Goal: Task Accomplishment & Management: Manage account settings

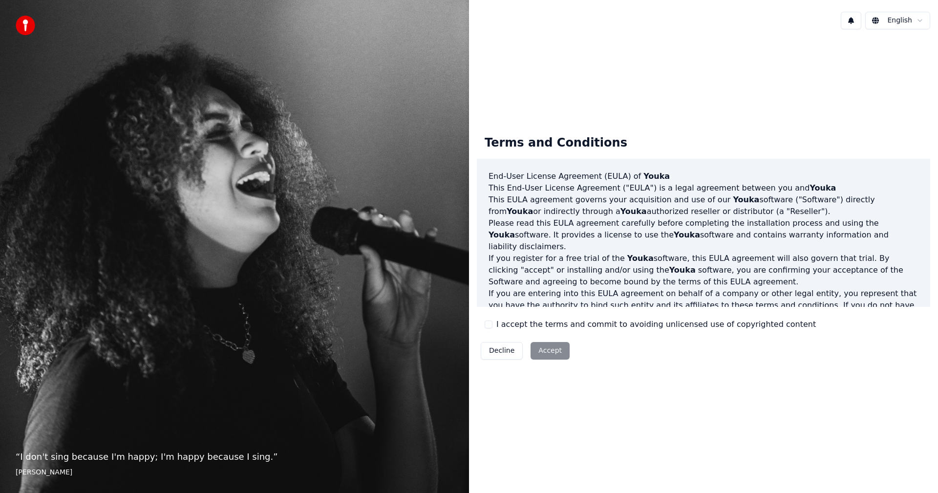
click at [488, 324] on button "I accept the terms and commit to avoiding unlicensed use of copyrighted content" at bounding box center [489, 325] width 8 height 8
click at [545, 348] on button "Accept" at bounding box center [550, 351] width 39 height 18
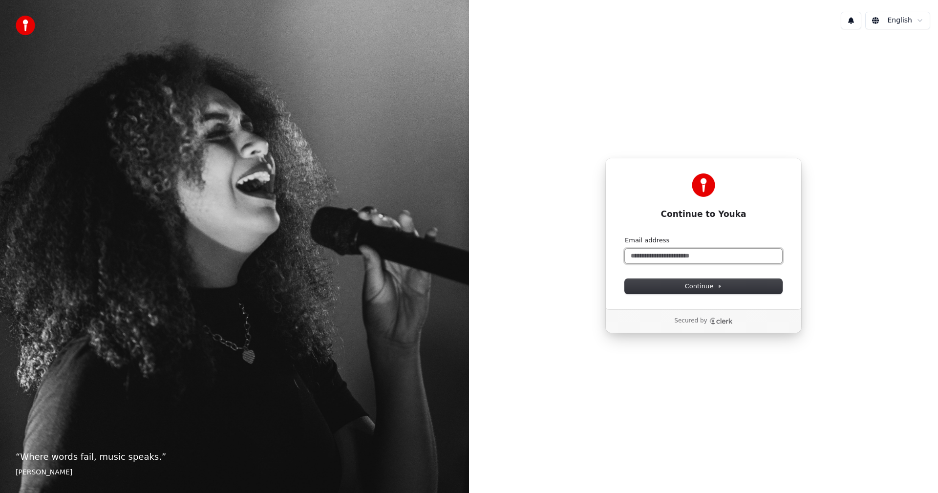
click at [672, 252] on input "Email address" at bounding box center [703, 256] width 157 height 15
click at [625, 236] on button "submit" at bounding box center [625, 236] width 0 height 0
type input "**********"
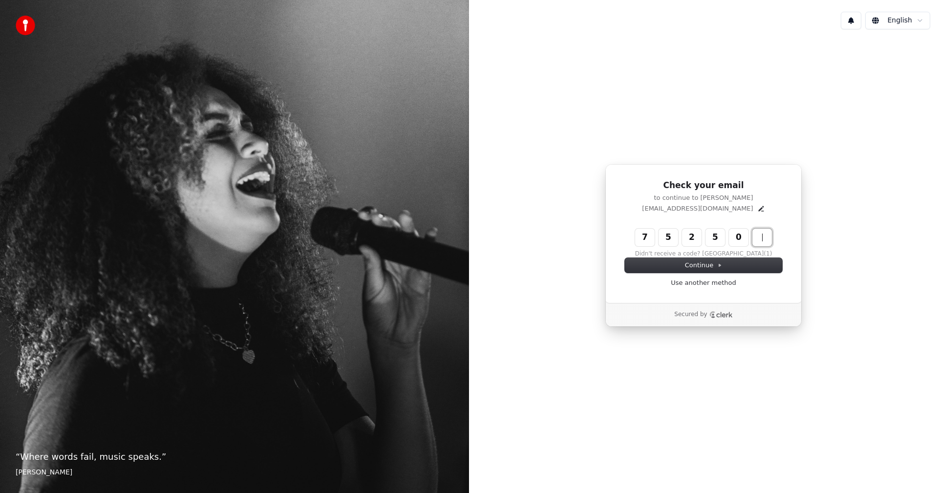
type input "******"
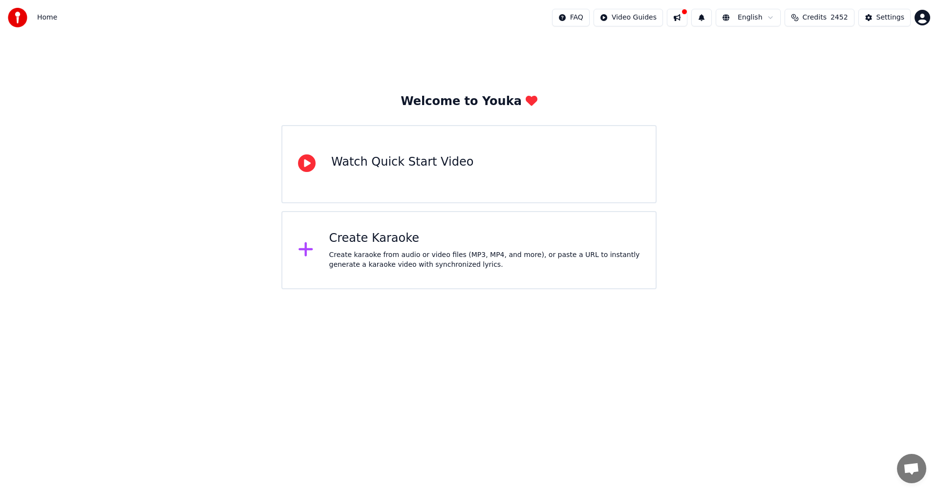
click at [688, 21] on button at bounding box center [677, 18] width 21 height 18
click at [890, 20] on div "Settings" at bounding box center [891, 18] width 28 height 10
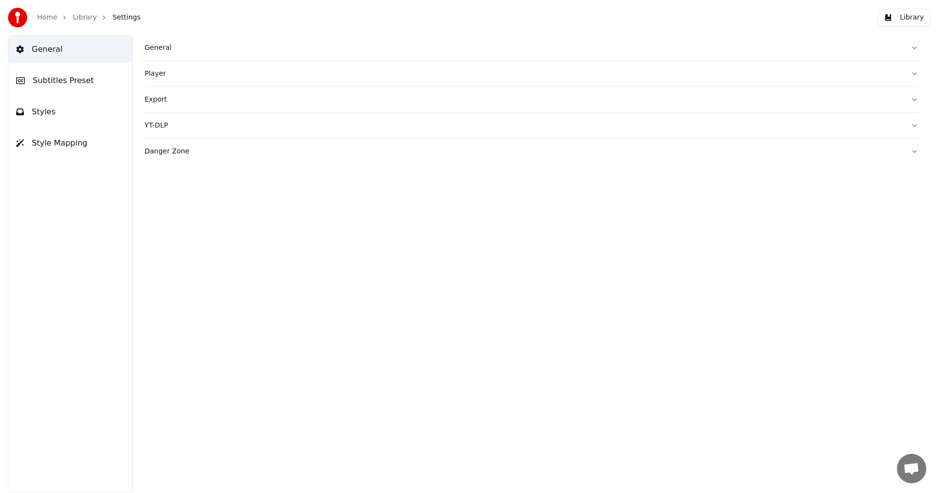
click at [155, 100] on div "Export" at bounding box center [524, 100] width 758 height 10
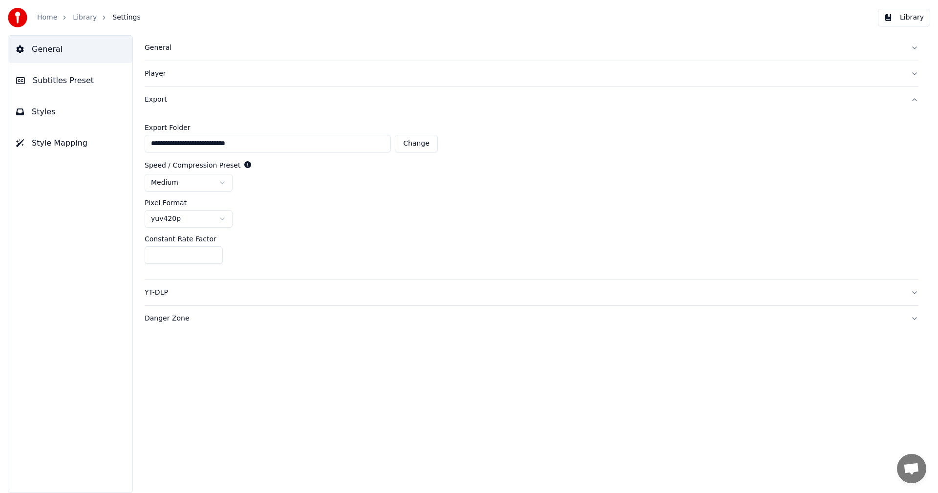
click at [47, 20] on link "Home" at bounding box center [47, 18] width 20 height 10
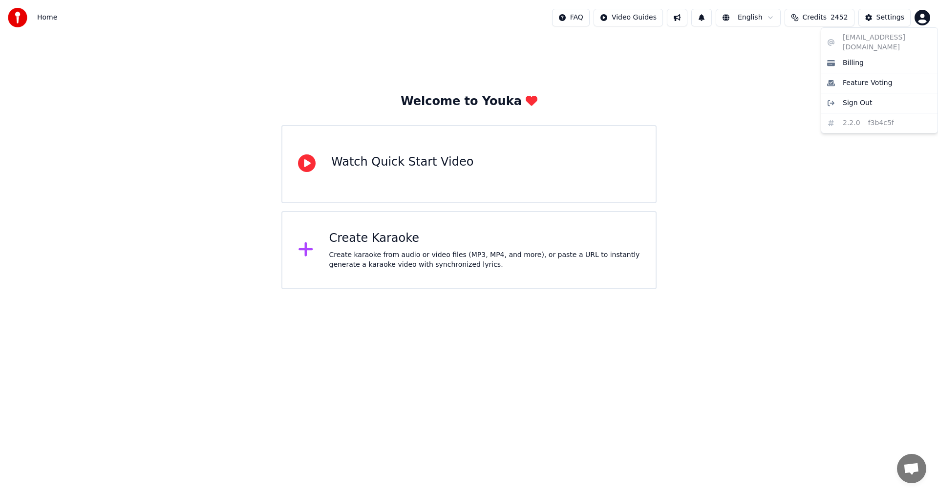
click at [920, 12] on html "Home FAQ Video Guides English Credits 2452 Settings Welcome to Youka Watch Quic…" at bounding box center [469, 144] width 938 height 289
click at [856, 98] on div "Sign Out" at bounding box center [879, 103] width 112 height 16
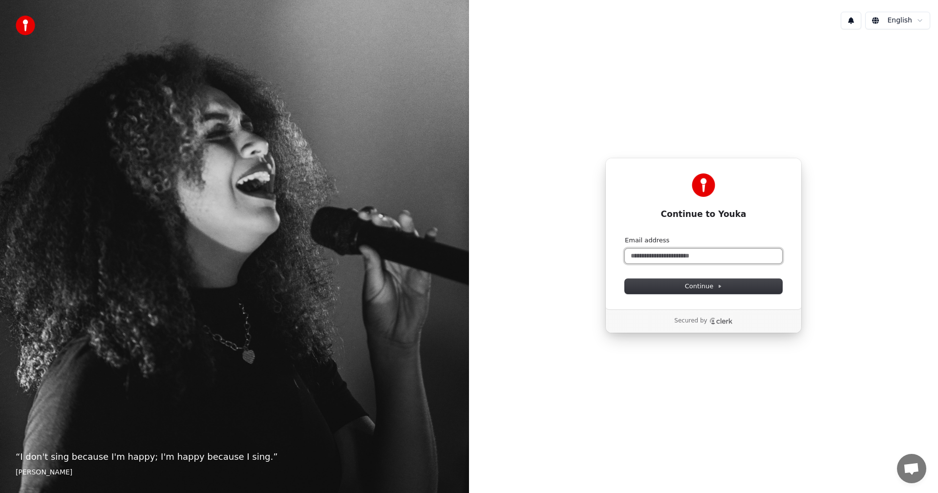
click at [704, 258] on input "Email address" at bounding box center [703, 256] width 157 height 15
click at [625, 236] on button "submit" at bounding box center [625, 236] width 0 height 0
type input "**********"
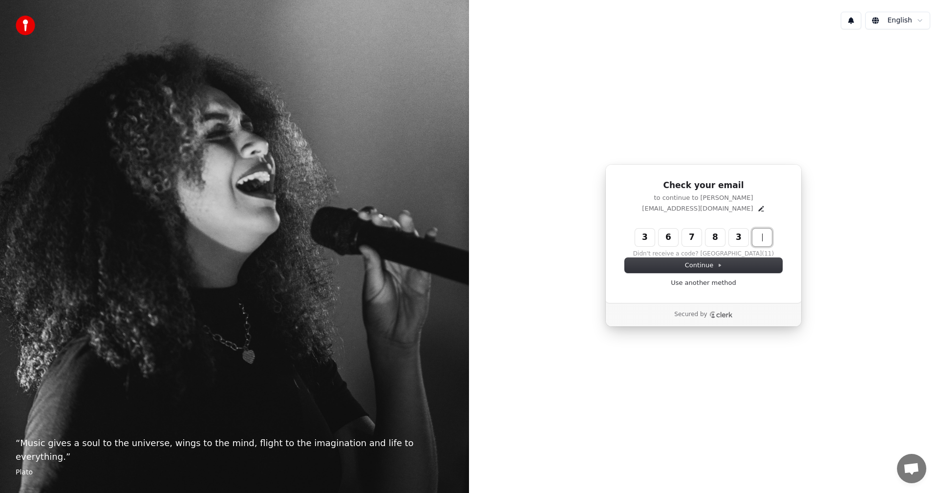
type input "******"
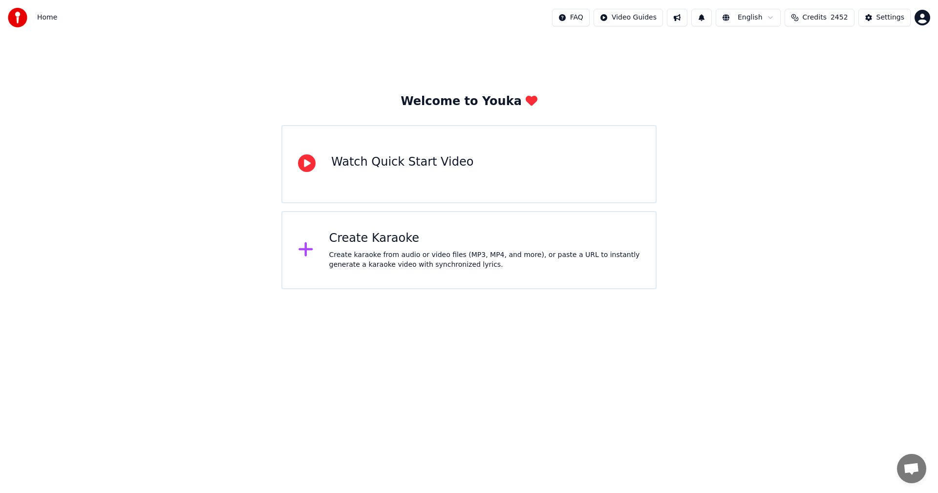
click at [840, 20] on span "2452" at bounding box center [840, 18] width 18 height 10
click at [632, 75] on div "Welcome to Youka Watch Quick Start Video Create Karaoke Create karaoke from aud…" at bounding box center [469, 162] width 938 height 254
click at [775, 17] on html "Home FAQ Video Guides English Credits 2452 Settings Welcome to Youka Watch Quic…" at bounding box center [469, 144] width 938 height 289
click at [927, 13] on html "Home FAQ Video Guides English Credits 2452 Settings Welcome to Youka Watch Quic…" at bounding box center [469, 144] width 938 height 289
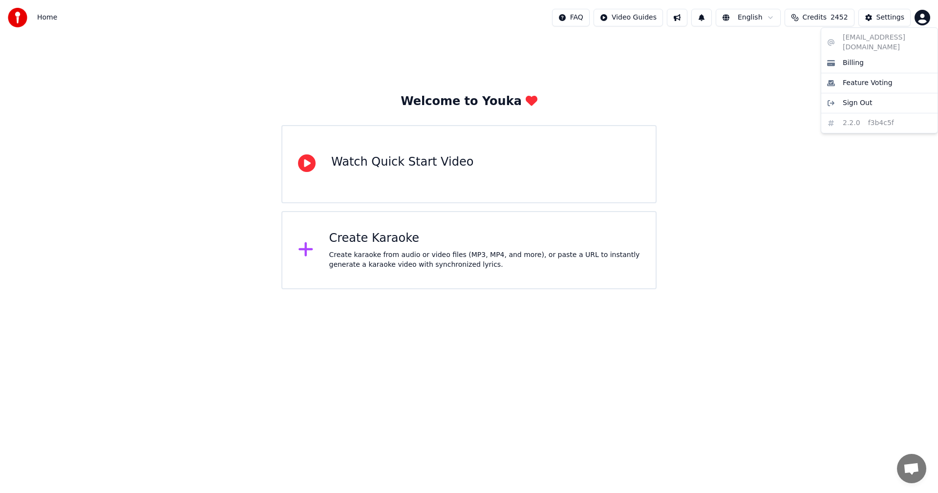
click at [737, 99] on html "Home FAQ Video Guides English Credits 2452 Settings Welcome to Youka Watch Quic…" at bounding box center [469, 144] width 938 height 289
